Goal: Information Seeking & Learning: Learn about a topic

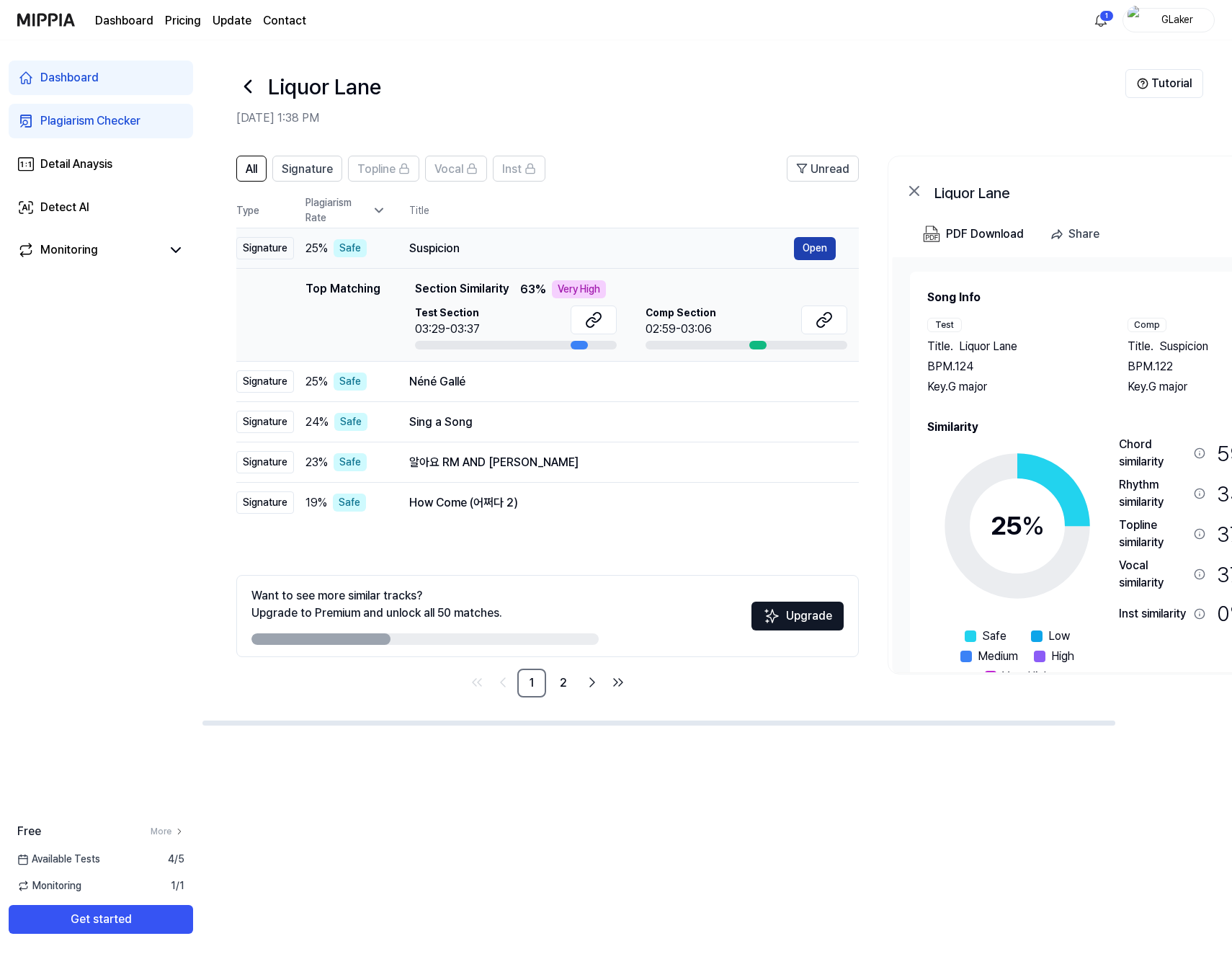
click at [819, 246] on button "Open" at bounding box center [814, 248] width 42 height 23
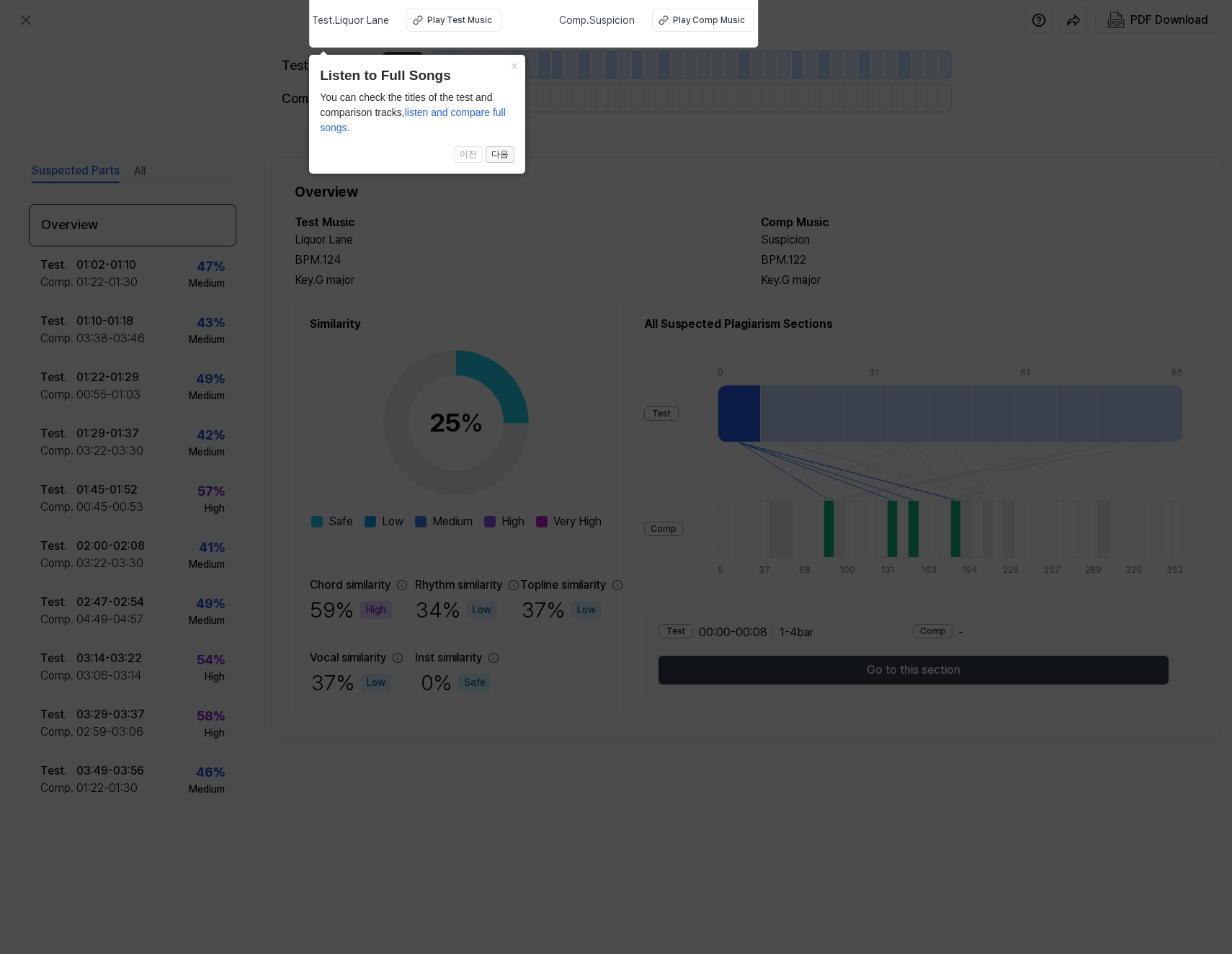
click at [501, 153] on button "다음" at bounding box center [500, 155] width 29 height 17
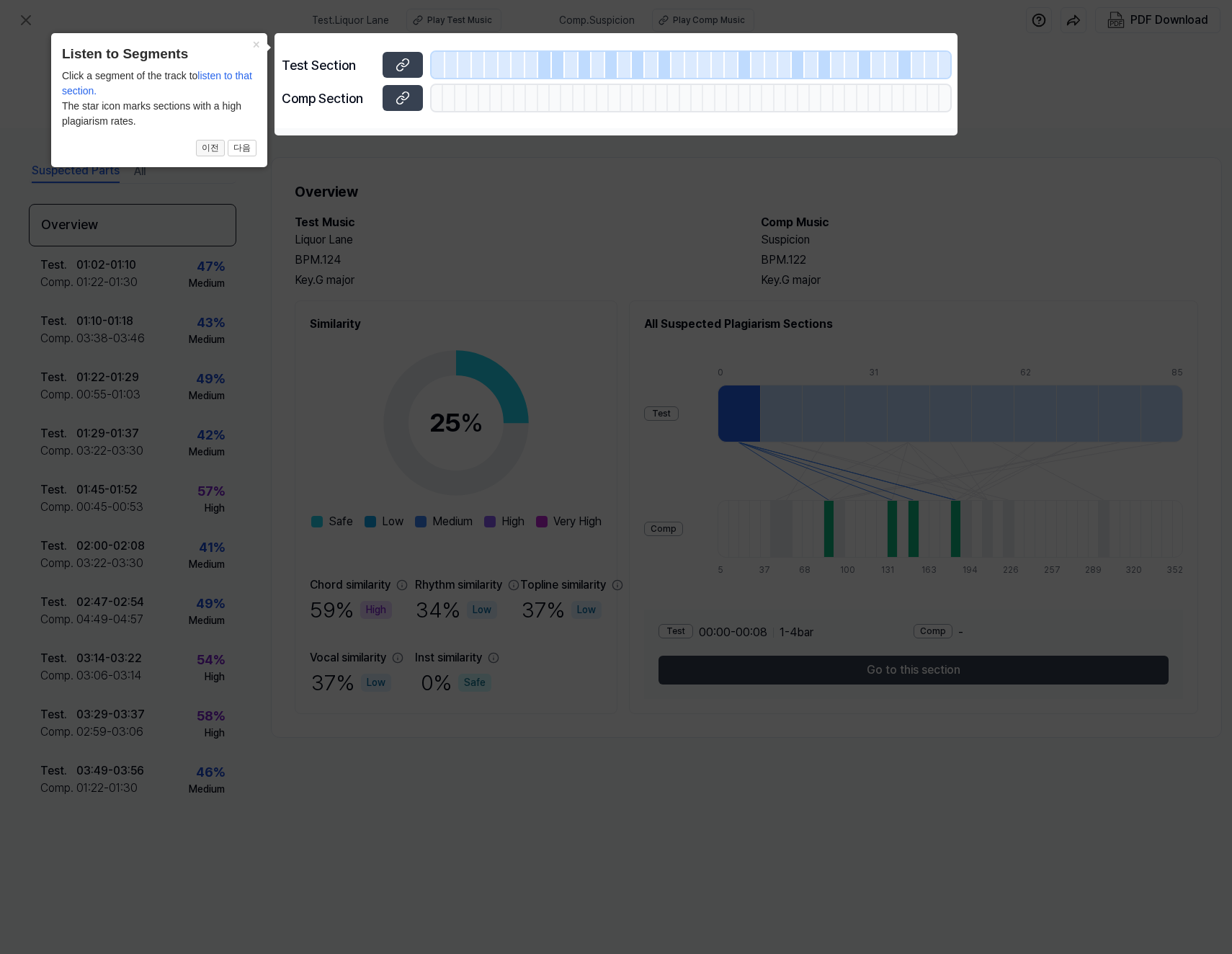
click at [206, 149] on button "이전" at bounding box center [211, 149] width 29 height 17
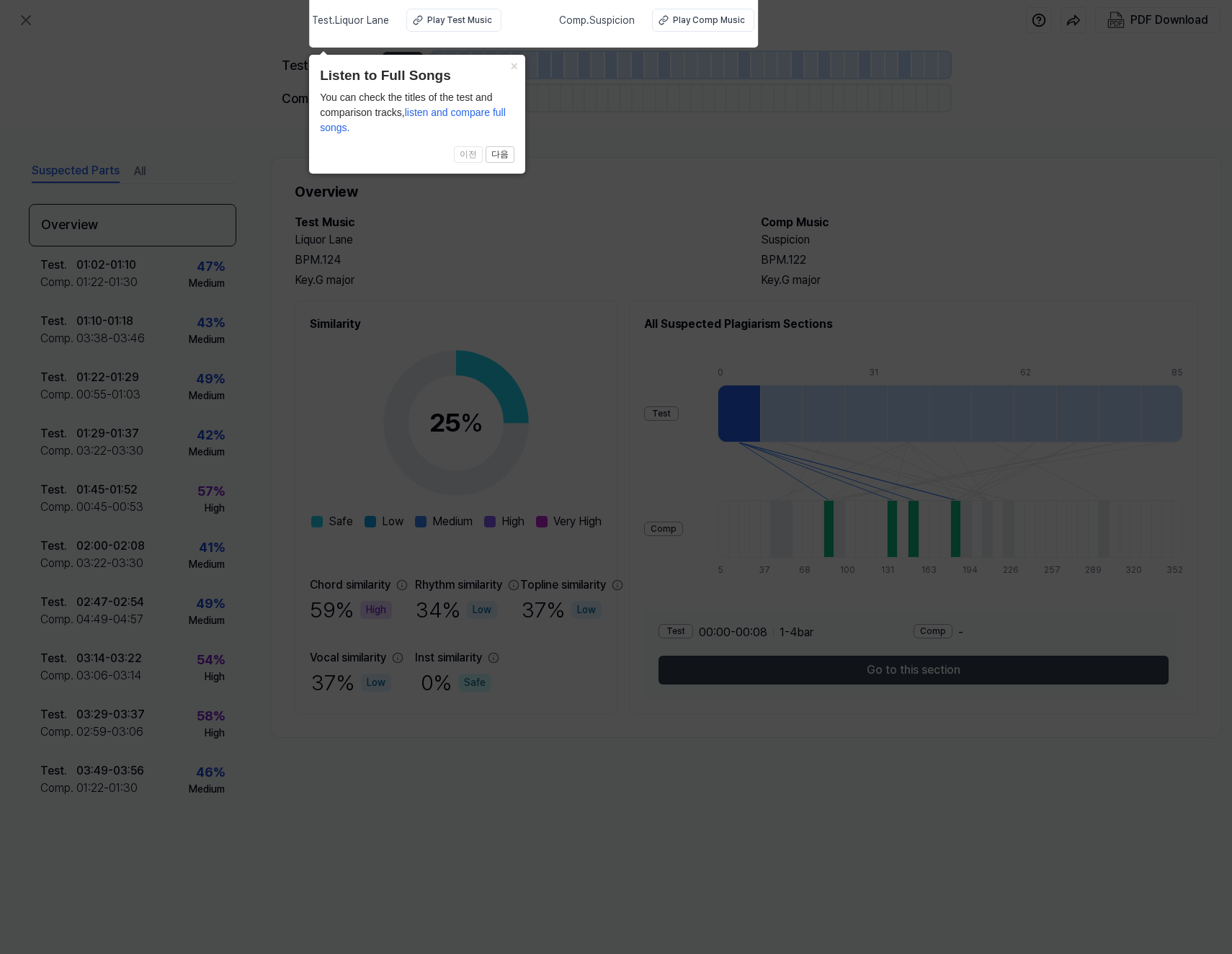
click at [474, 154] on span "이전 다음" at bounding box center [417, 155] width 194 height 17
click at [505, 160] on button "다음" at bounding box center [500, 155] width 29 height 17
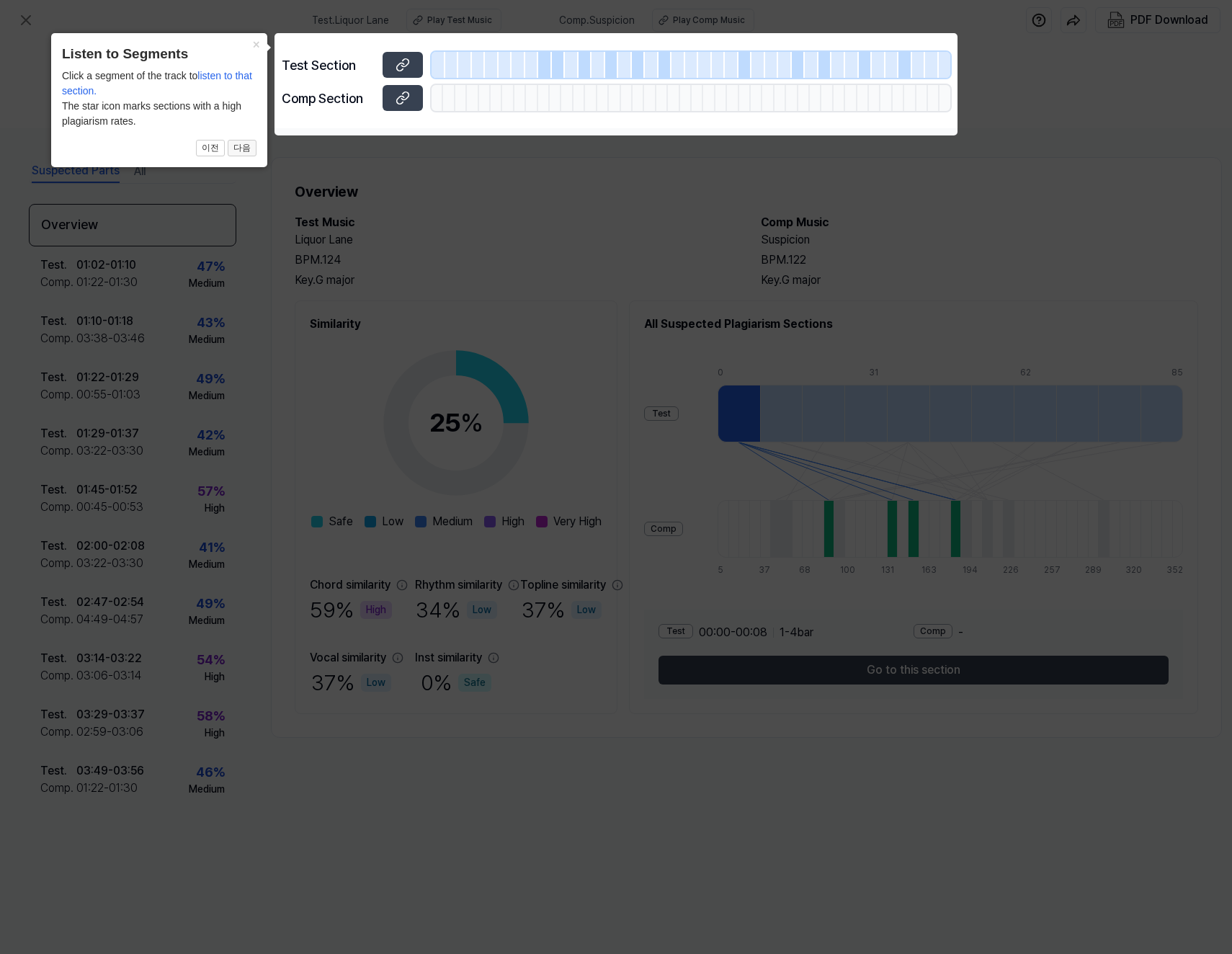
click at [241, 149] on button "다음" at bounding box center [243, 149] width 29 height 17
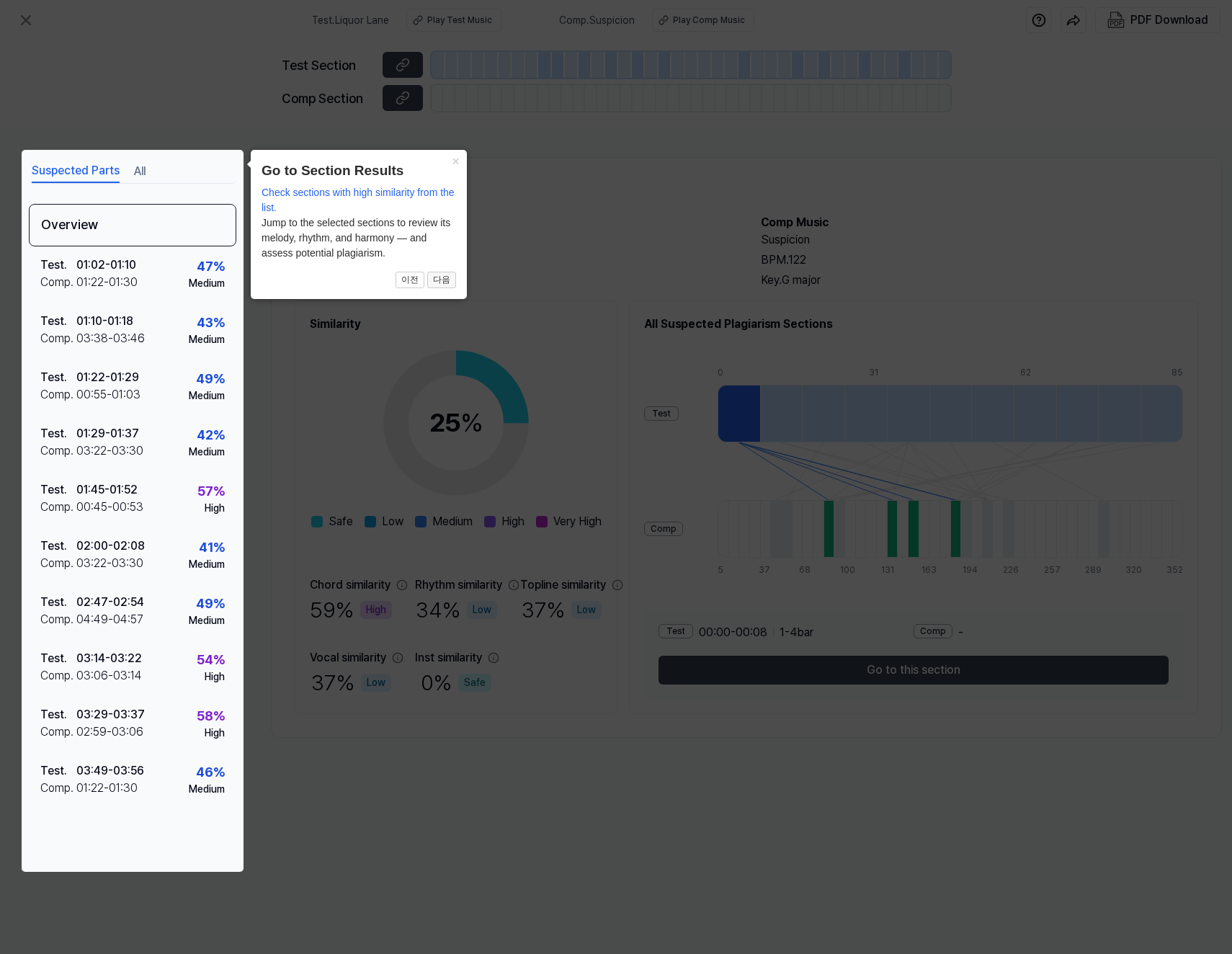
click at [444, 278] on button "다음" at bounding box center [442, 280] width 29 height 17
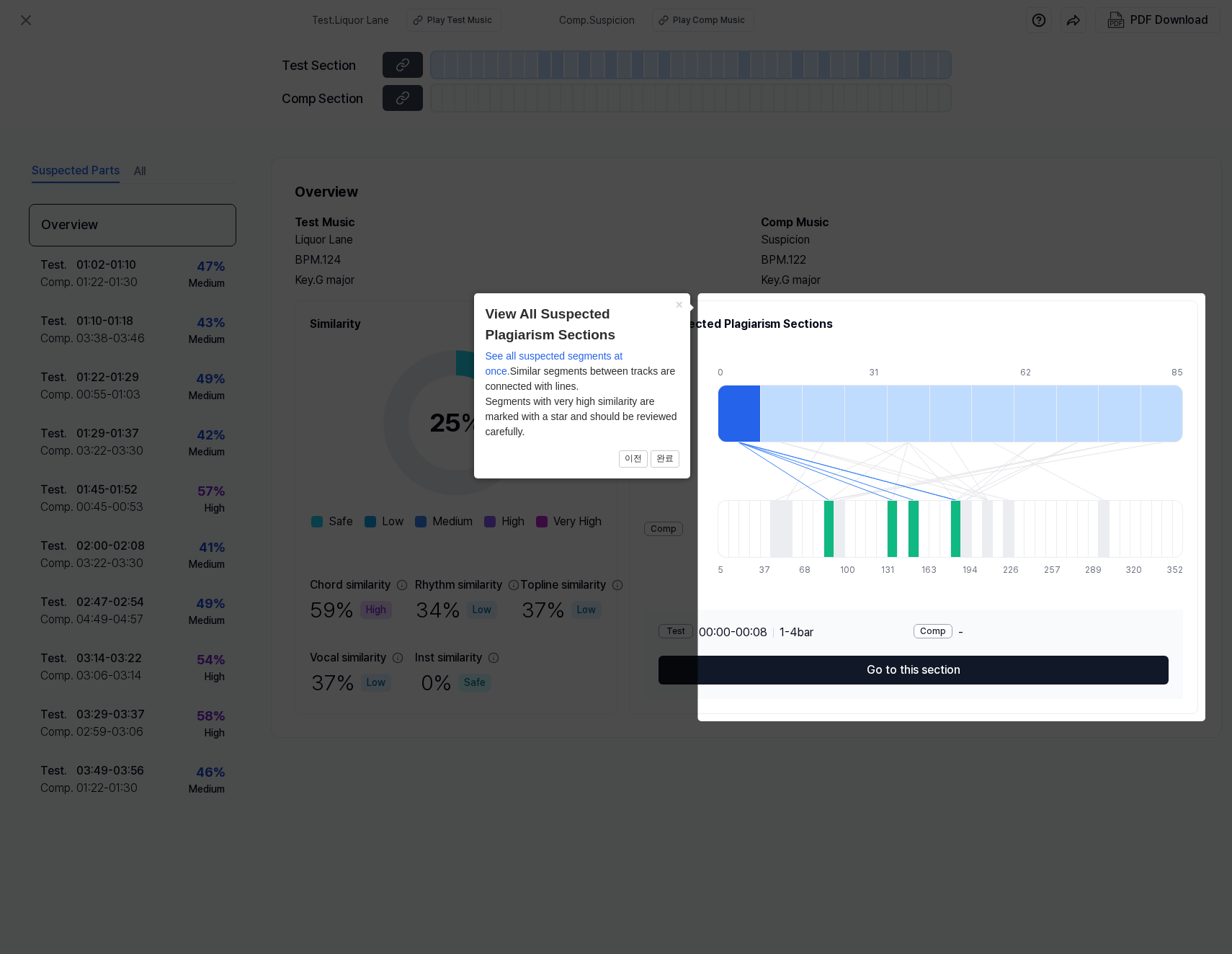
click at [969, 669] on button "Go to this section" at bounding box center [914, 670] width 511 height 29
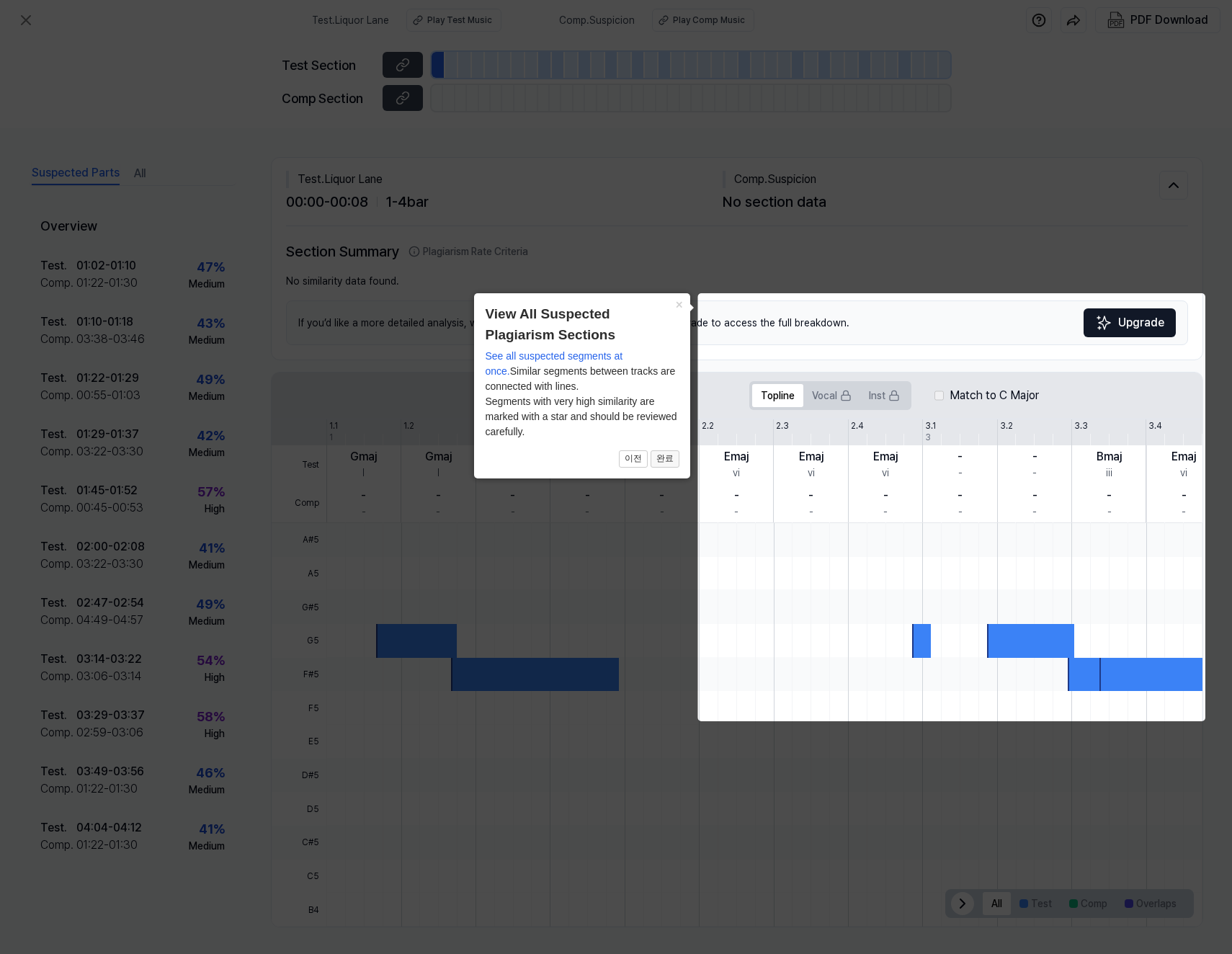
click at [671, 462] on button "완료" at bounding box center [665, 459] width 29 height 17
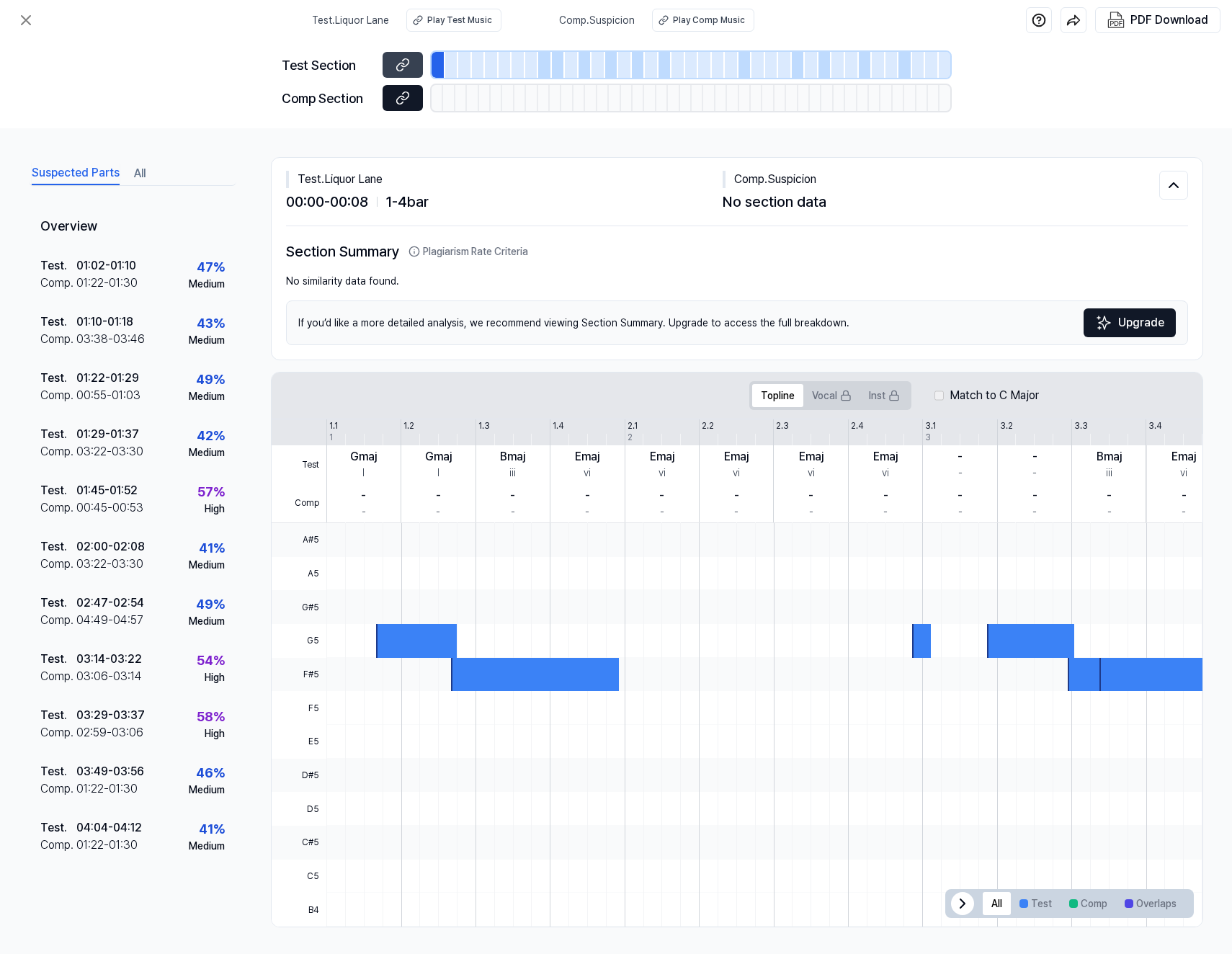
click at [396, 99] on icon at bounding box center [402, 98] width 15 height 14
click at [24, 24] on icon at bounding box center [26, 20] width 17 height 17
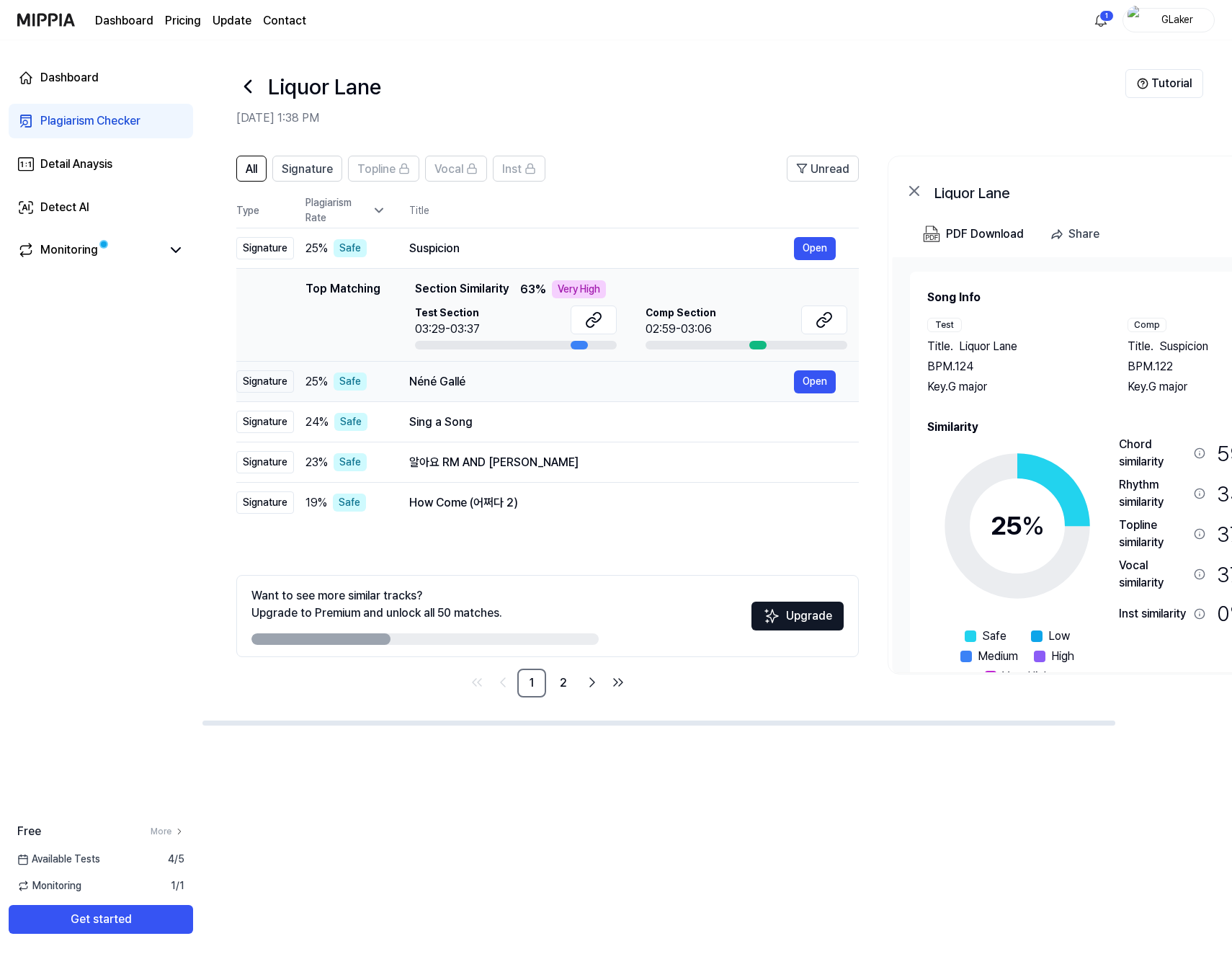
click at [558, 383] on div "Néné Gallé" at bounding box center [601, 382] width 385 height 17
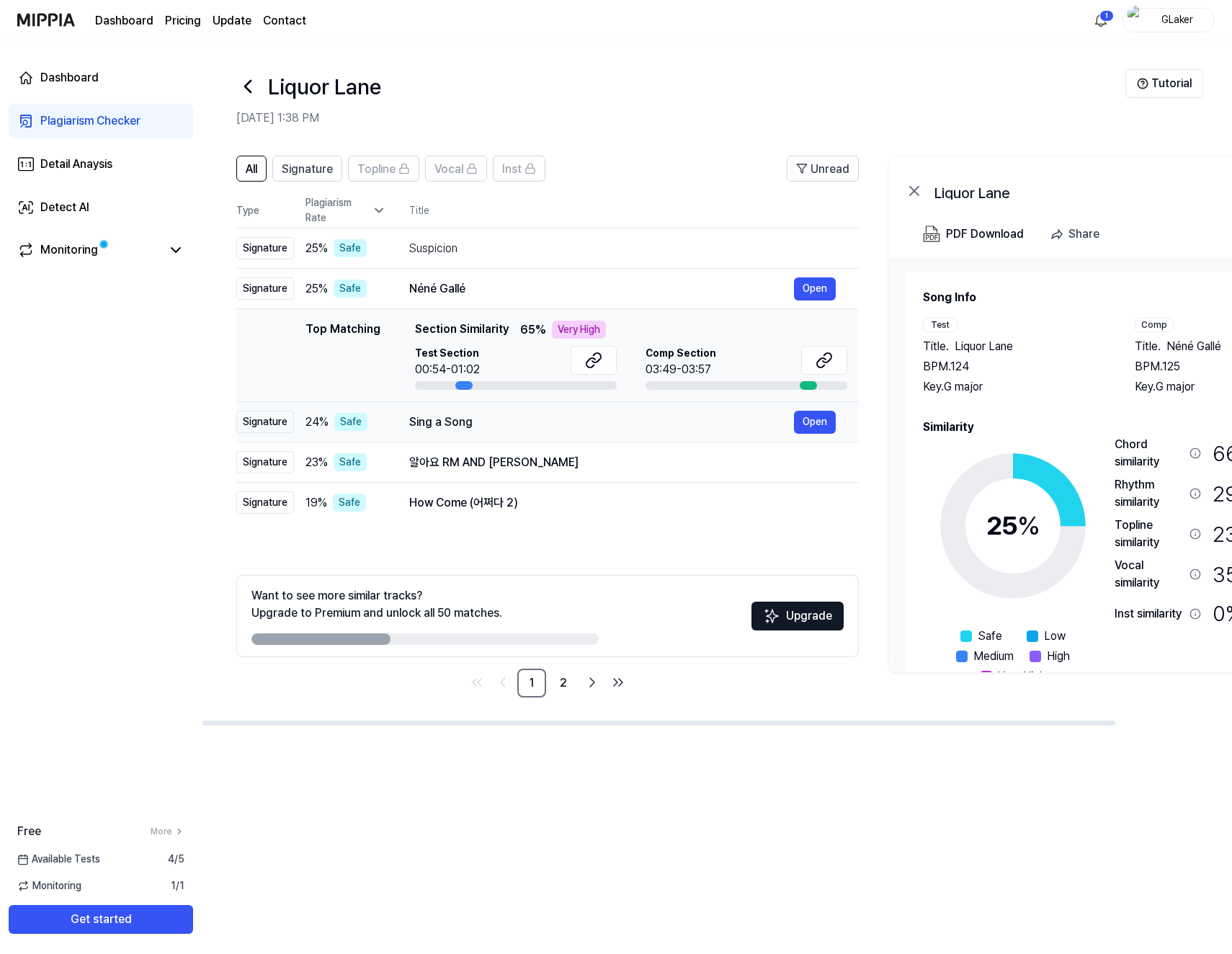
click at [576, 426] on div "Sing a Song" at bounding box center [601, 422] width 385 height 17
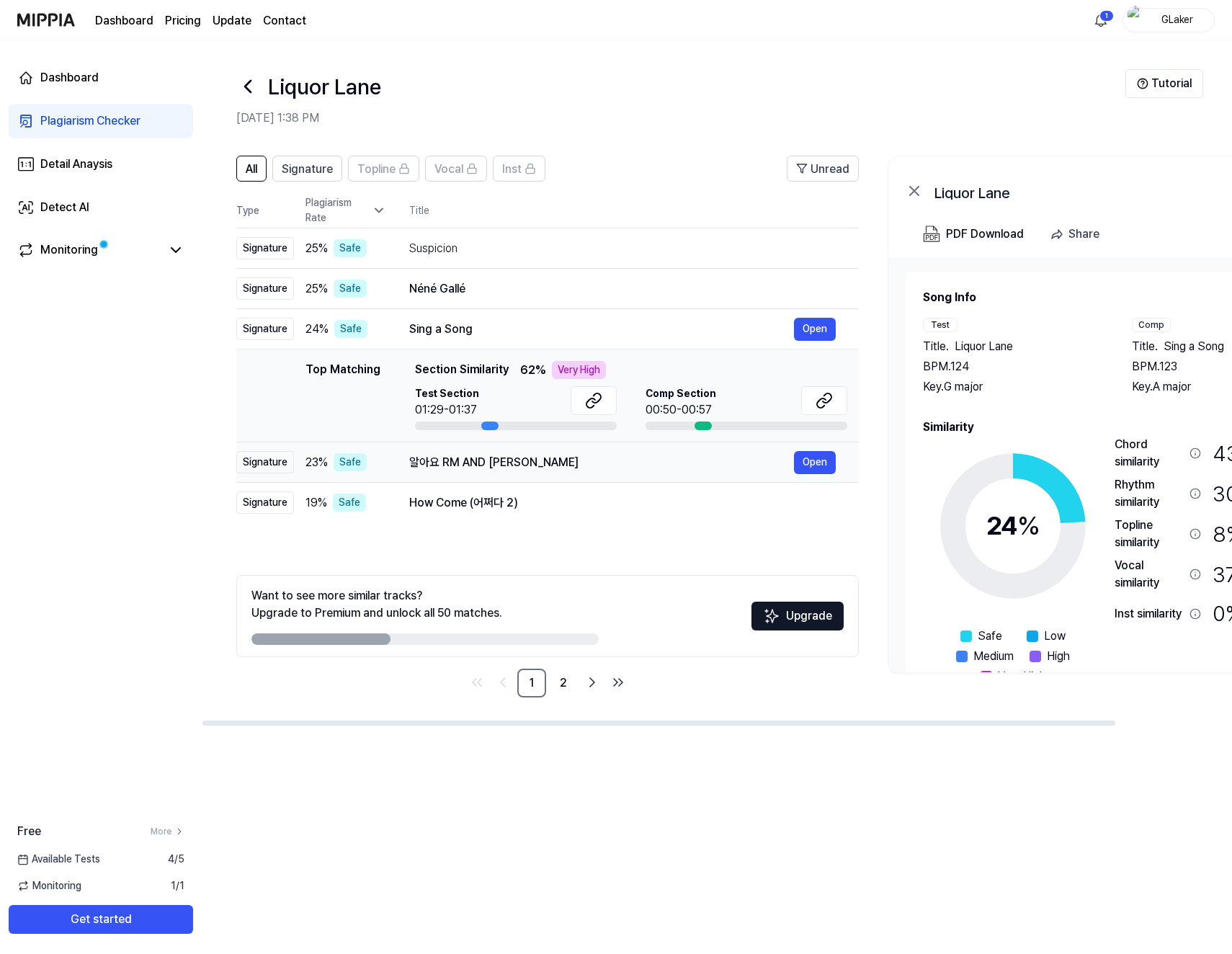
click at [568, 459] on div "알아요 RM AND JK" at bounding box center [601, 463] width 385 height 17
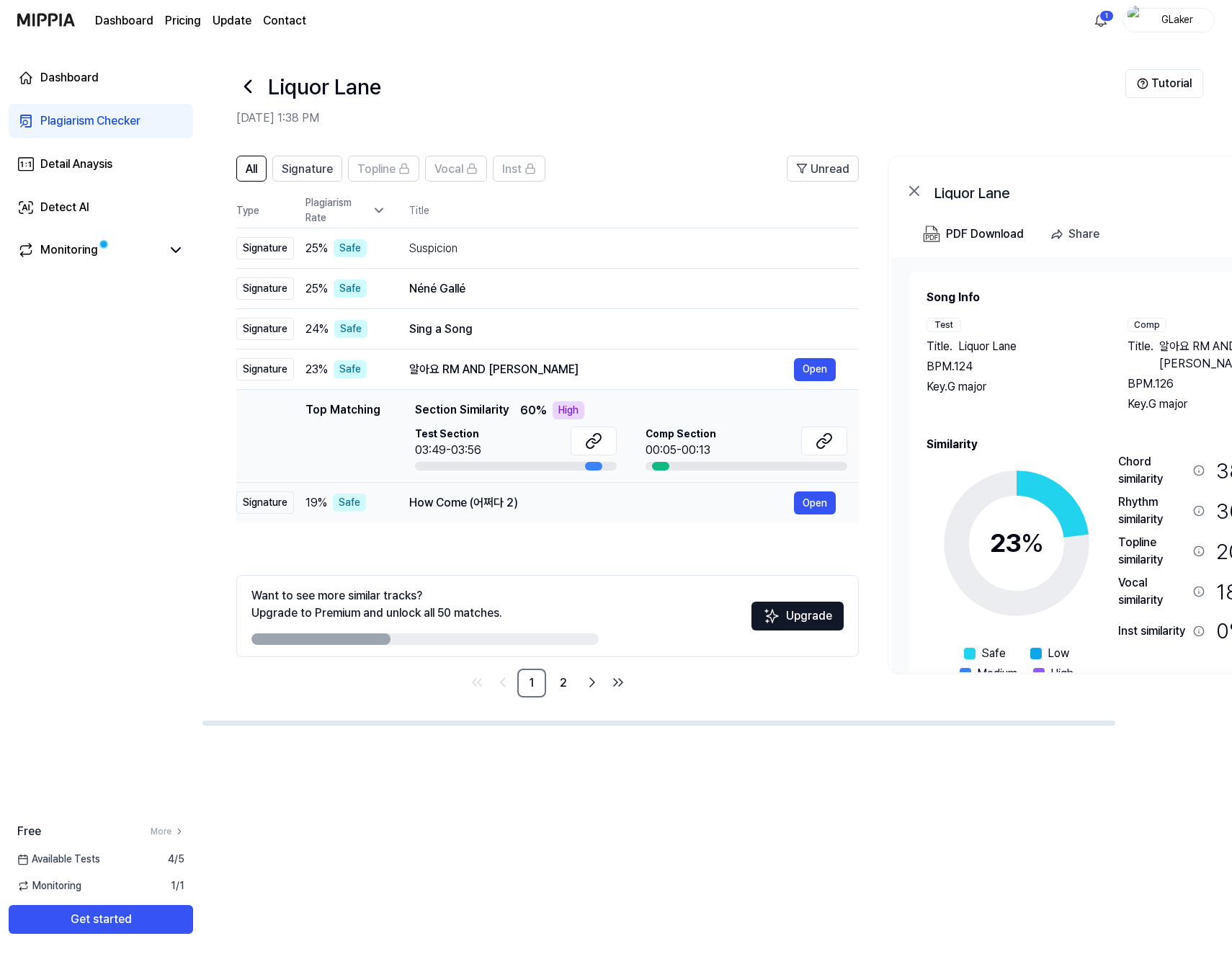
click at [556, 502] on div "How Come (어쩌다 2)" at bounding box center [601, 503] width 385 height 17
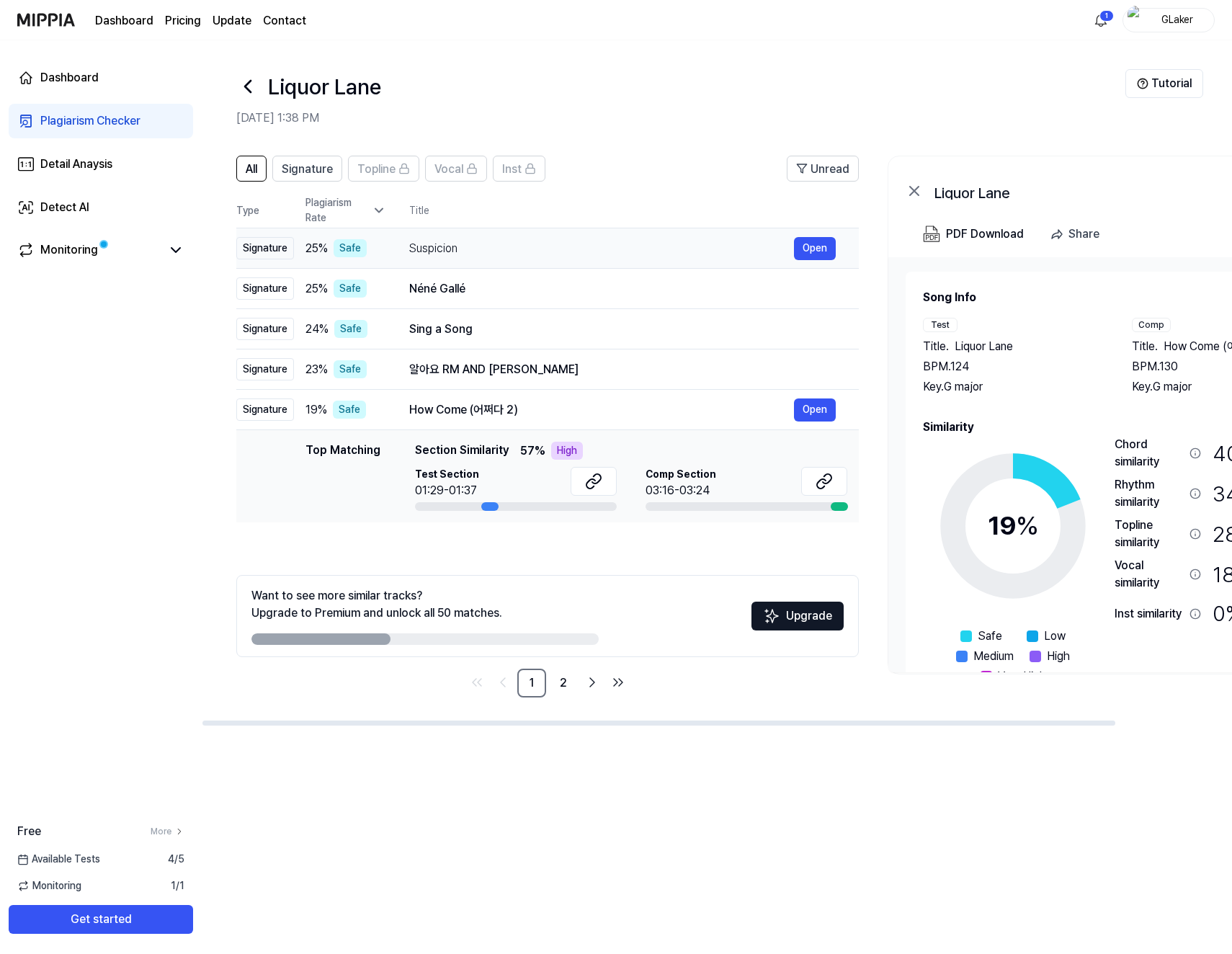
click at [502, 261] on td "Suspicion Open" at bounding box center [622, 248] width 473 height 41
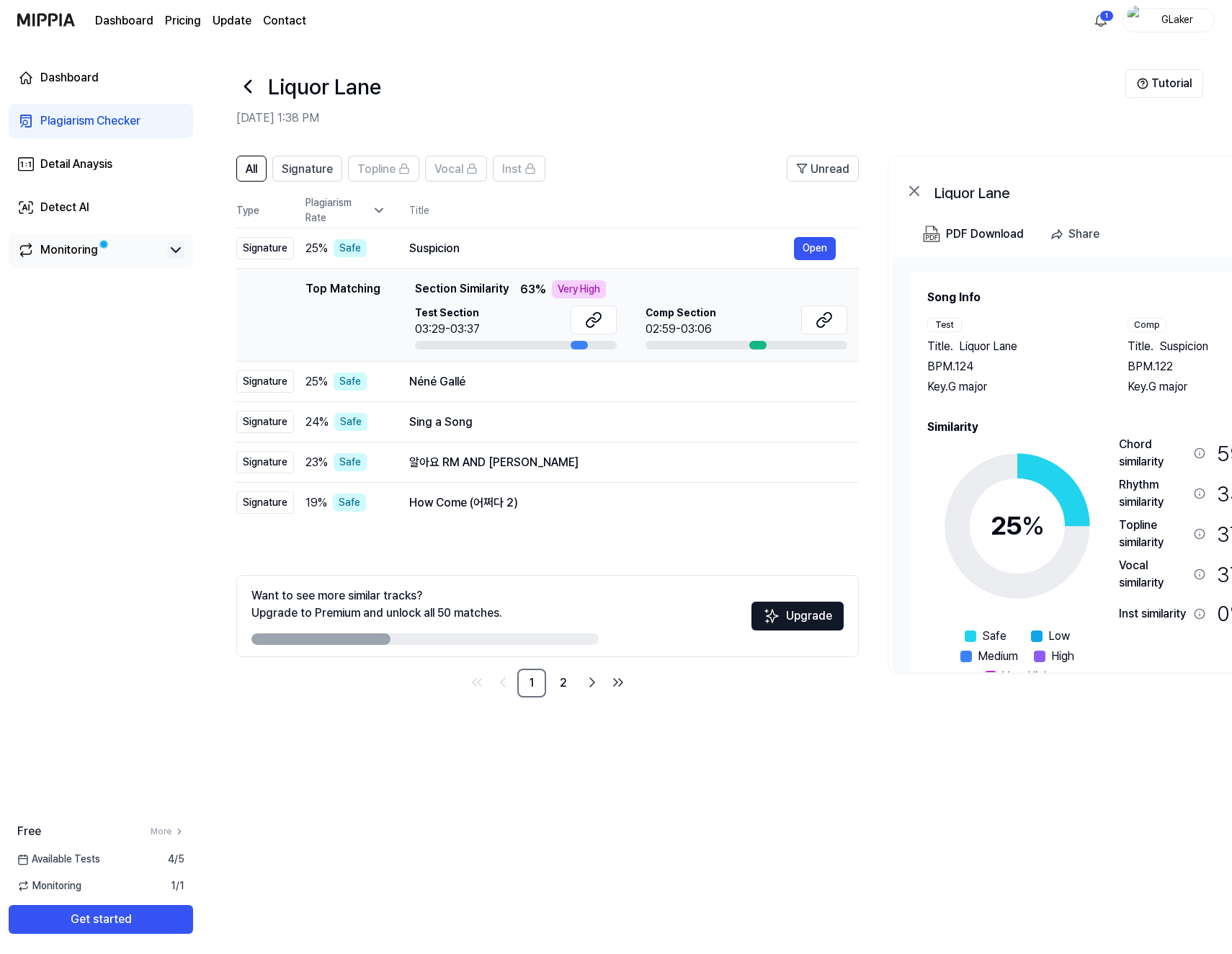
click at [180, 251] on icon at bounding box center [176, 250] width 17 height 17
click at [1179, 21] on div "GLaker" at bounding box center [1178, 19] width 56 height 15
click at [1067, 129] on button "Log out" at bounding box center [1122, 131] width 165 height 15
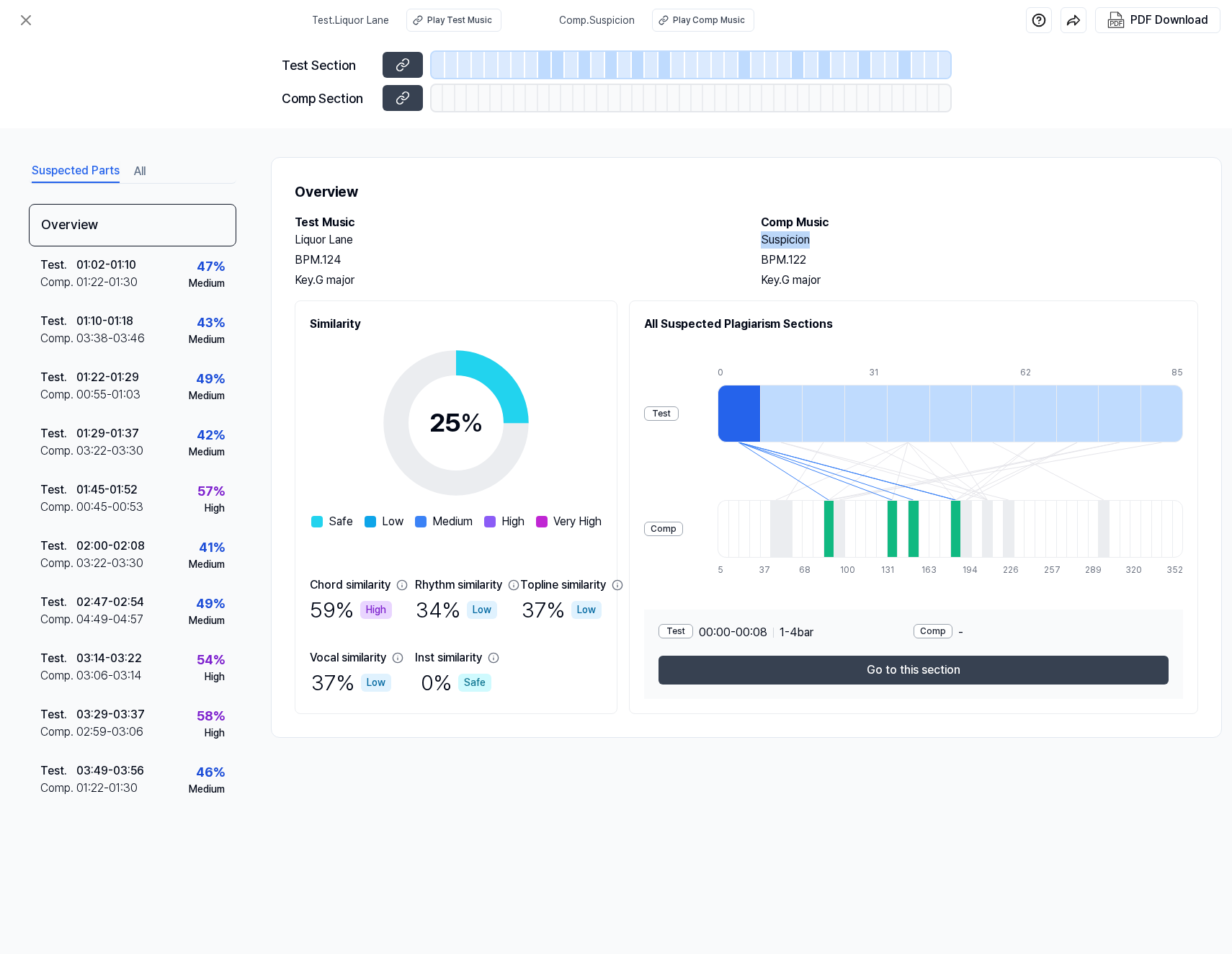
drag, startPoint x: 811, startPoint y: 243, endPoint x: 754, endPoint y: 246, distance: 57.1
click at [754, 246] on div "Test Music Liquor Lane BPM. 124 Key. G major Comp Music Suspicion BPM. 122 Key.…" at bounding box center [747, 251] width 904 height 75
click at [101, 496] on div "01:45 - 01:52" at bounding box center [106, 490] width 61 height 17
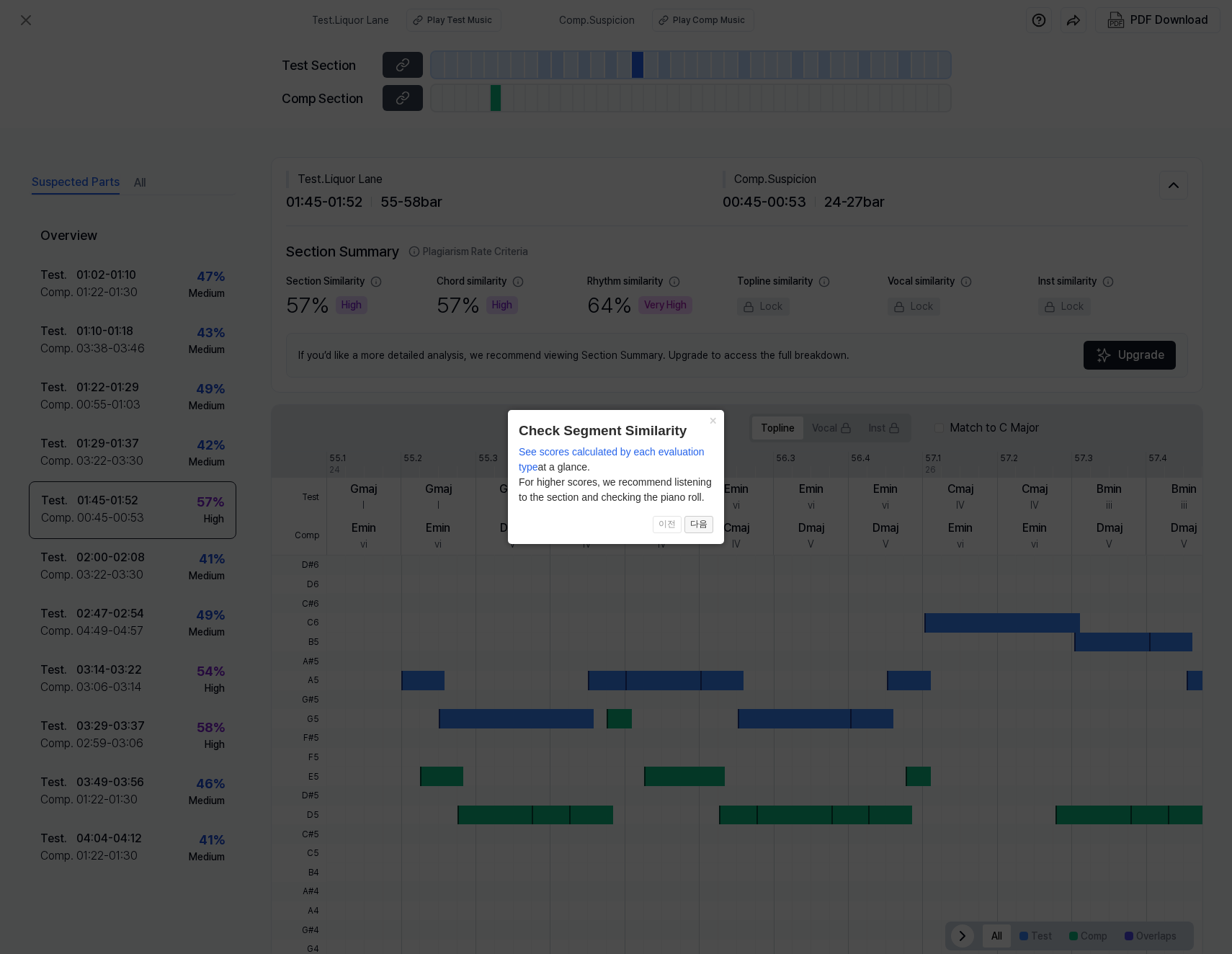
click at [694, 524] on button "다음" at bounding box center [699, 525] width 29 height 17
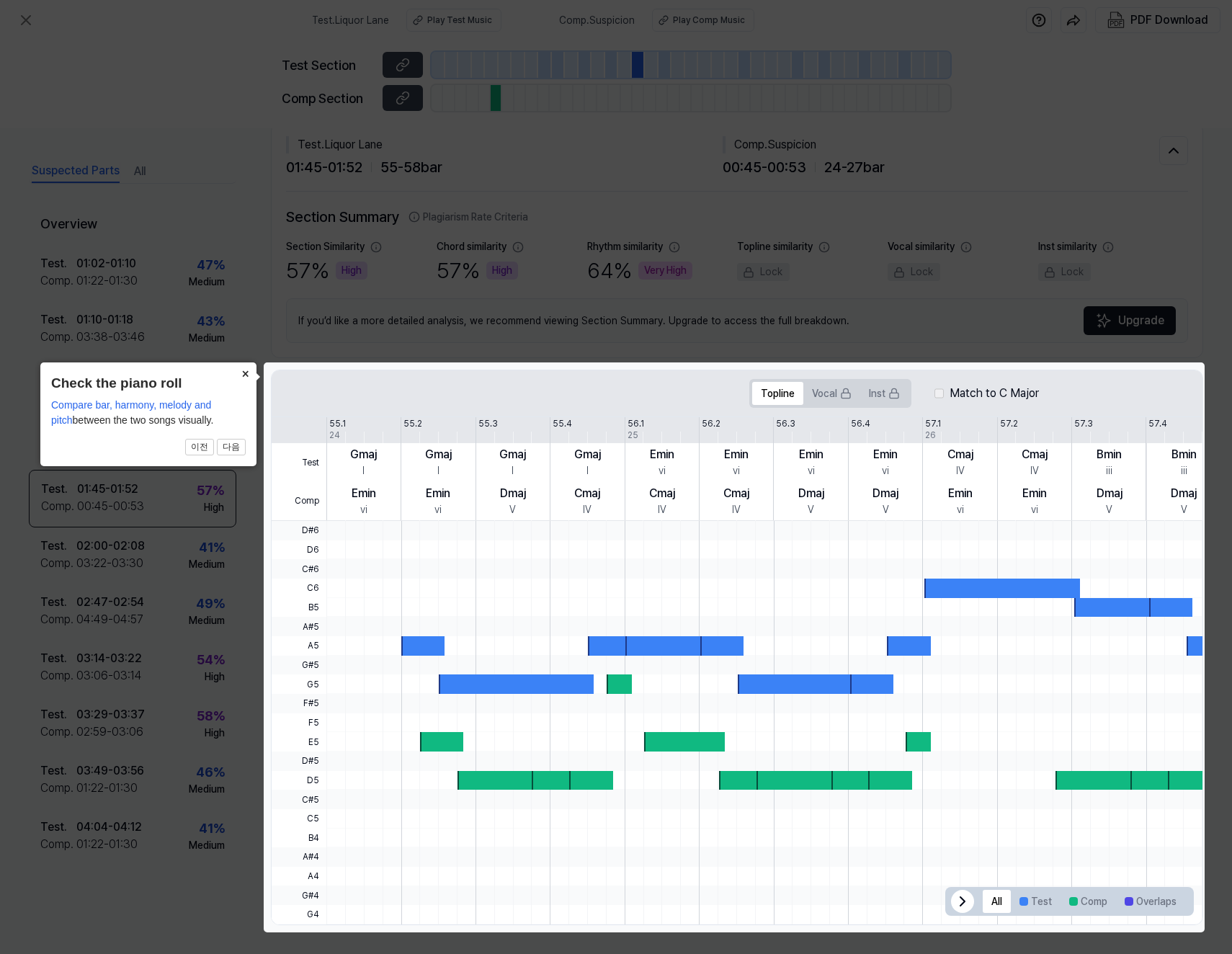
click at [245, 374] on button "×" at bounding box center [245, 372] width 23 height 20
